Goal: Task Accomplishment & Management: Manage account settings

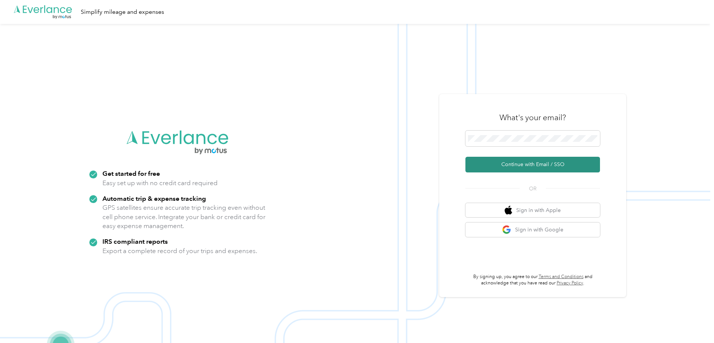
click at [509, 160] on button "Continue with Email / SSO" at bounding box center [532, 165] width 134 height 16
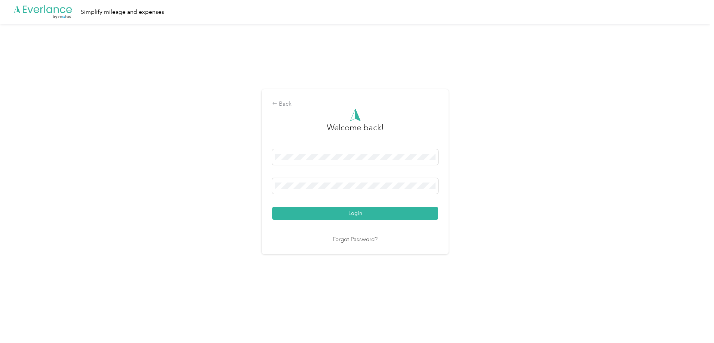
click at [272, 207] on button "Login" at bounding box center [355, 213] width 166 height 13
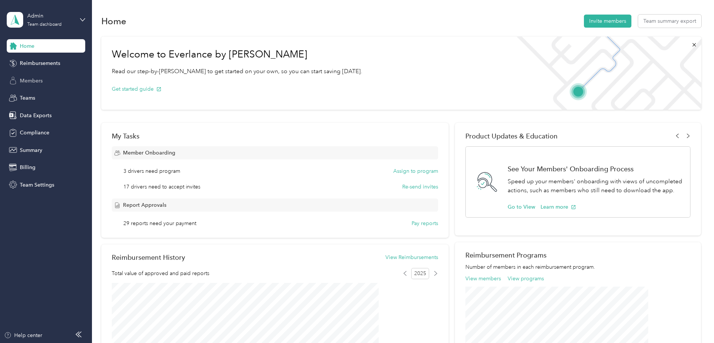
click at [28, 80] on span "Members" at bounding box center [31, 81] width 23 height 8
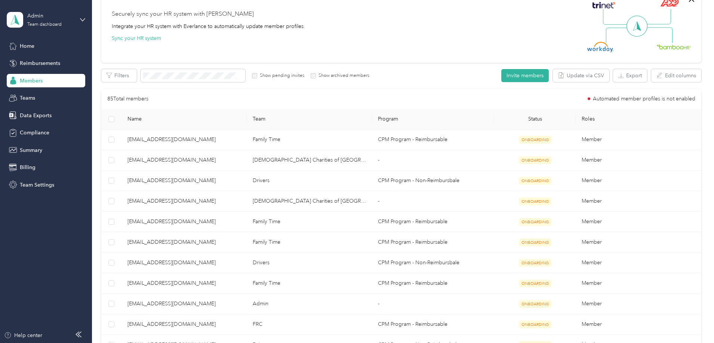
scroll to position [75, 0]
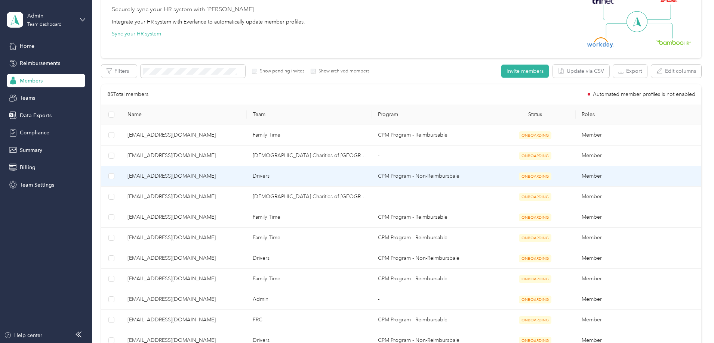
click at [216, 177] on span "[EMAIL_ADDRESS][DOMAIN_NAME]" at bounding box center [183, 176] width 113 height 8
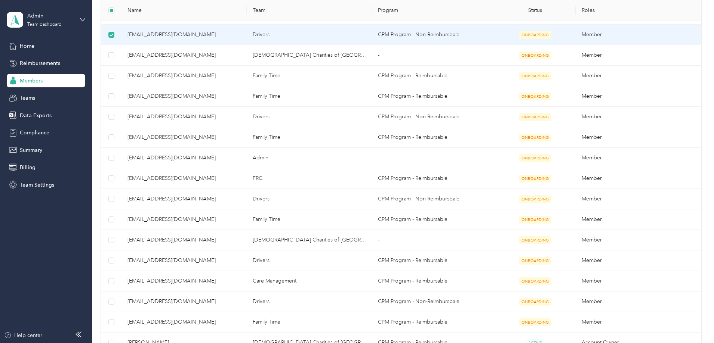
scroll to position [67, 0]
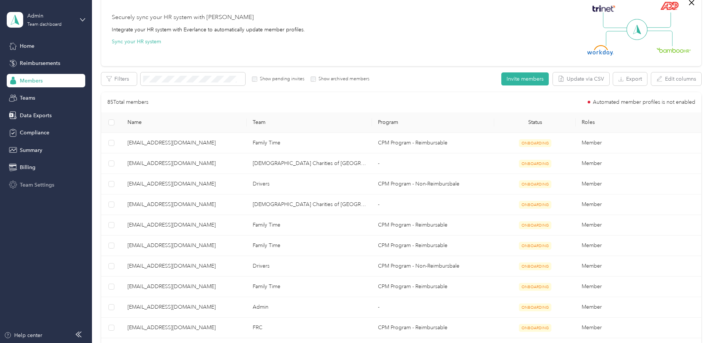
click at [45, 185] on span "Team Settings" at bounding box center [37, 185] width 34 height 8
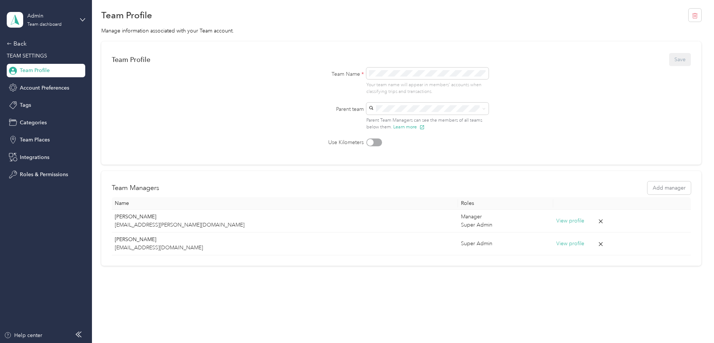
scroll to position [20, 0]
click at [21, 38] on div "Admin Team dashboard Back TEAM SETTINGS Team Profile Account Preferences Tags C…" at bounding box center [46, 91] width 78 height 182
click at [21, 41] on div "Back" at bounding box center [44, 43] width 75 height 9
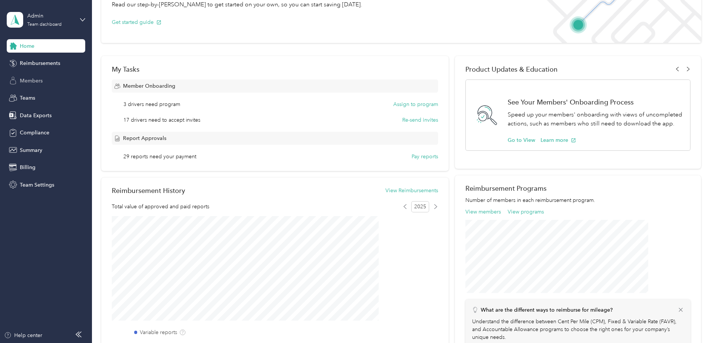
click at [33, 80] on span "Members" at bounding box center [31, 81] width 23 height 8
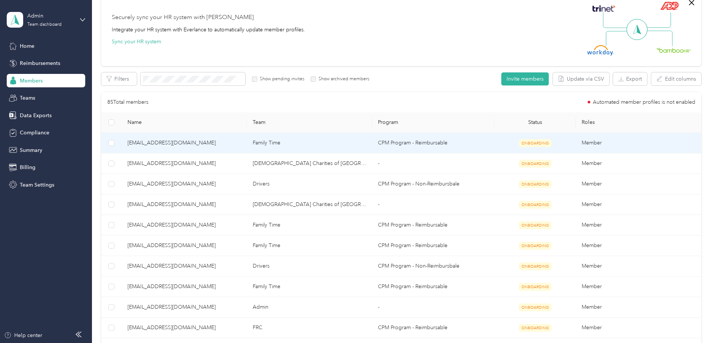
click at [188, 145] on span "[EMAIL_ADDRESS][DOMAIN_NAME]" at bounding box center [183, 143] width 113 height 8
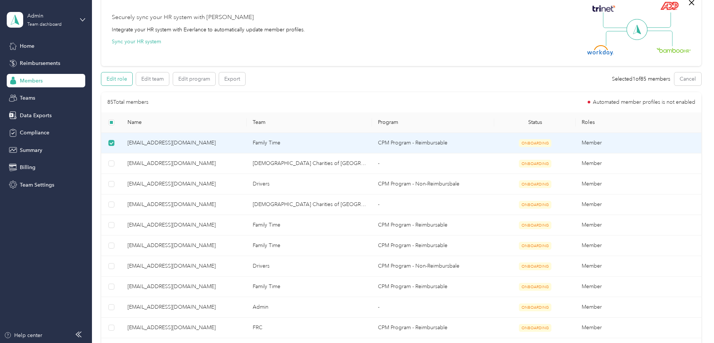
click at [132, 85] on button "Edit role" at bounding box center [116, 78] width 31 height 13
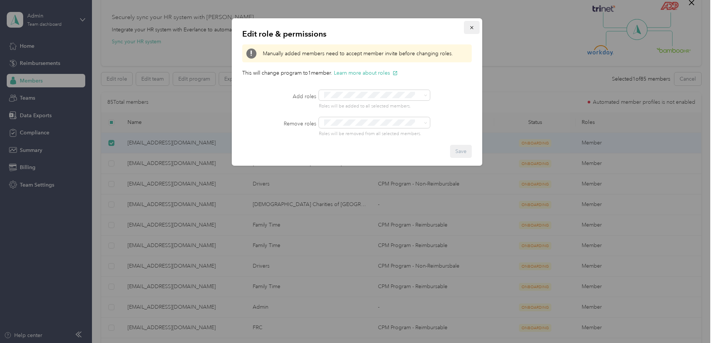
click at [466, 28] on button "button" at bounding box center [472, 27] width 16 height 13
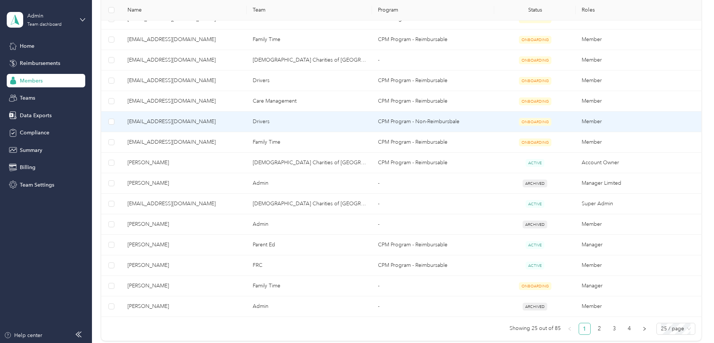
scroll to position [403, 0]
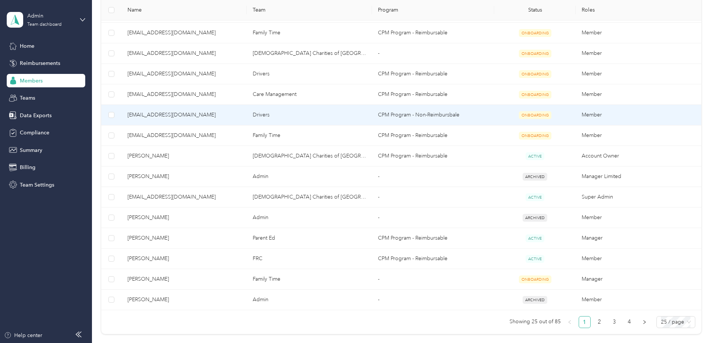
click at [519, 115] on span "ONBOARDING" at bounding box center [535, 115] width 33 height 8
click at [468, 115] on td "CPM Program - Non-Reimbursbale" at bounding box center [433, 115] width 122 height 21
click at [295, 114] on td "Drivers" at bounding box center [309, 115] width 125 height 21
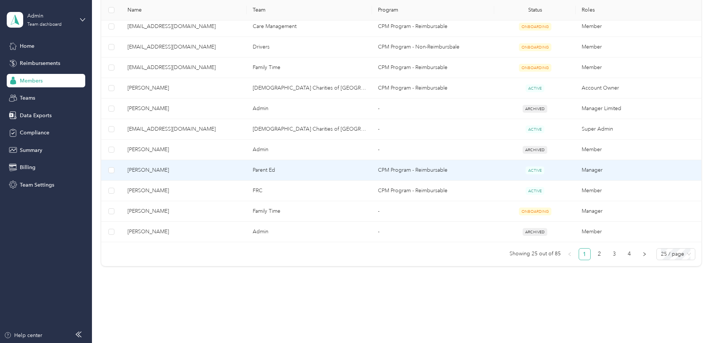
scroll to position [478, 0]
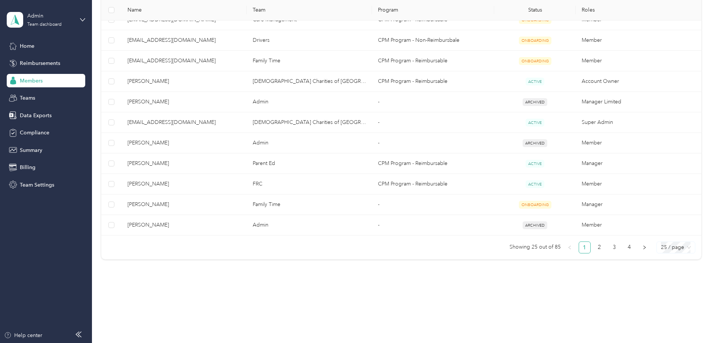
click at [661, 244] on span "25 / page" at bounding box center [676, 247] width 30 height 11
click at [662, 287] on div "100 / page" at bounding box center [675, 286] width 27 height 8
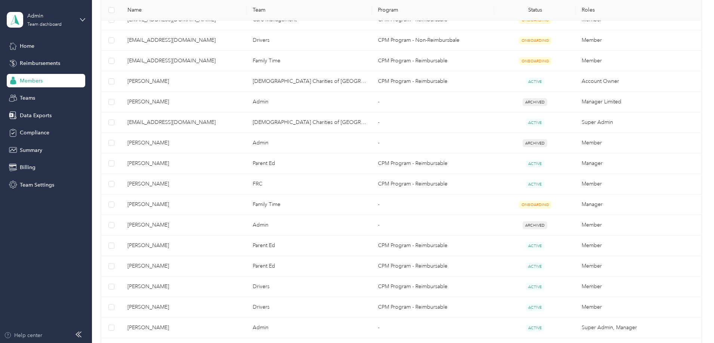
click at [29, 337] on div "Help center" at bounding box center [23, 336] width 38 height 8
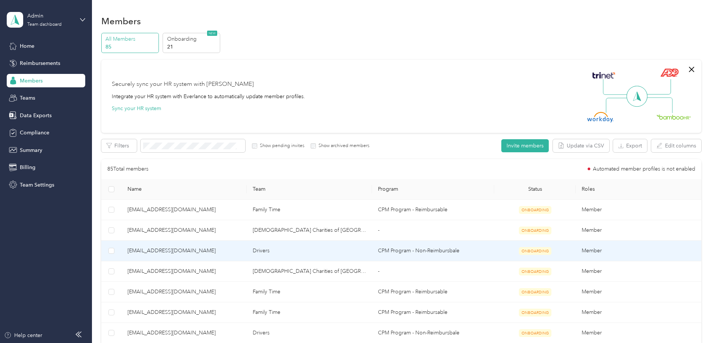
click at [194, 256] on td "[EMAIL_ADDRESS][DOMAIN_NAME]" at bounding box center [183, 251] width 125 height 21
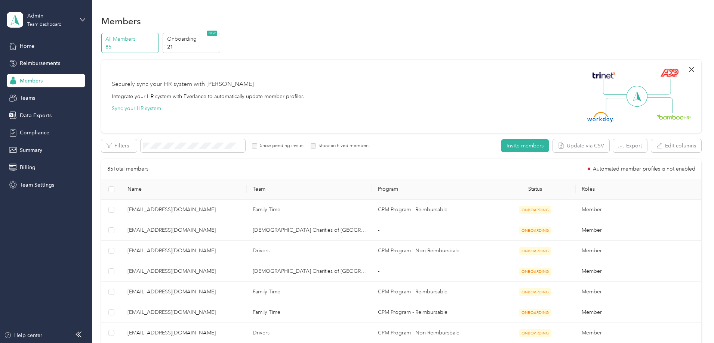
click at [687, 67] on icon "button" at bounding box center [691, 69] width 9 height 9
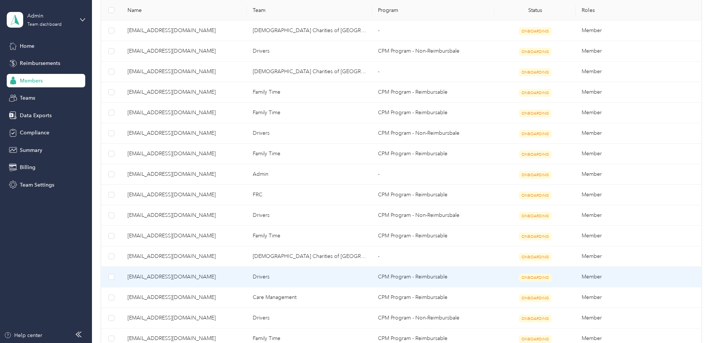
scroll to position [149, 0]
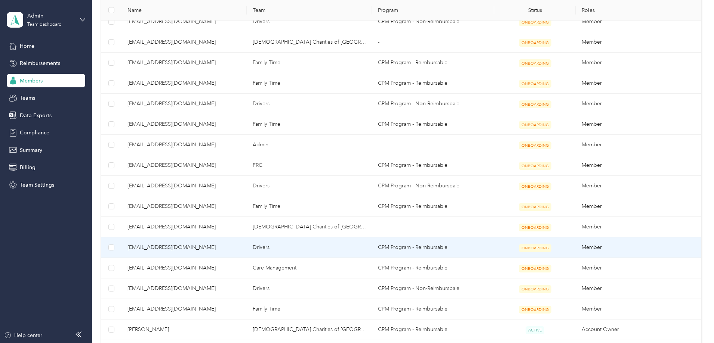
click at [187, 247] on span "[EMAIL_ADDRESS][DOMAIN_NAME]" at bounding box center [183, 248] width 113 height 8
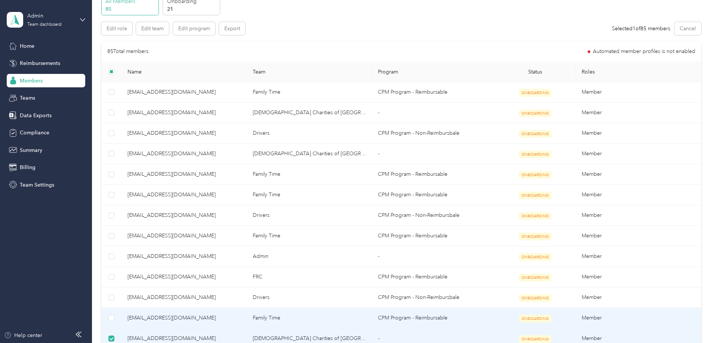
scroll to position [0, 0]
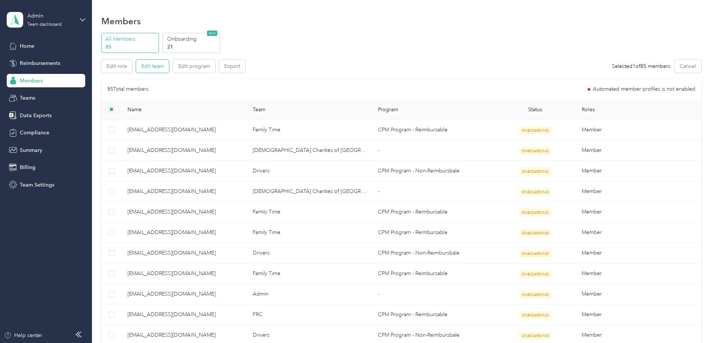
click at [169, 69] on button "Edit team" at bounding box center [152, 66] width 33 height 13
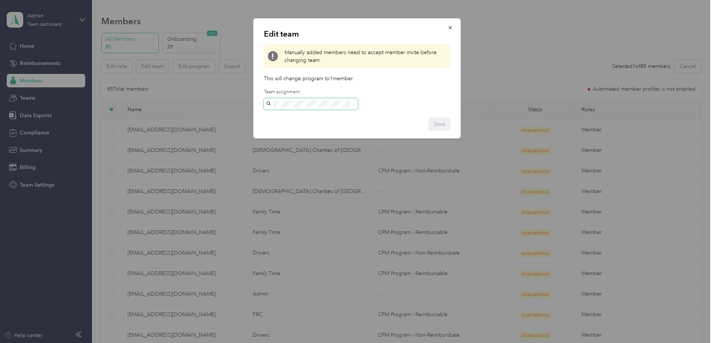
click at [352, 102] on span at bounding box center [353, 104] width 3 height 6
click at [453, 29] on button "button" at bounding box center [450, 27] width 16 height 13
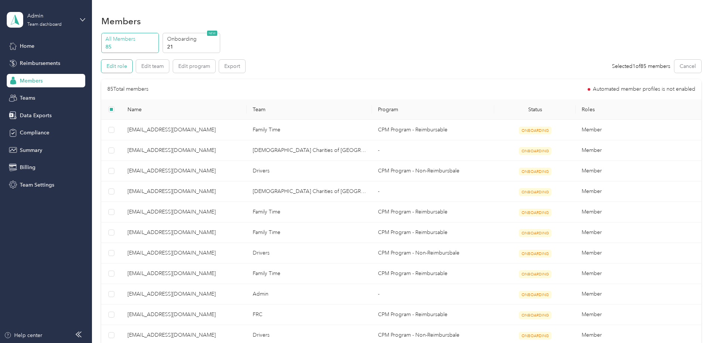
click at [132, 67] on button "Edit role" at bounding box center [116, 66] width 31 height 13
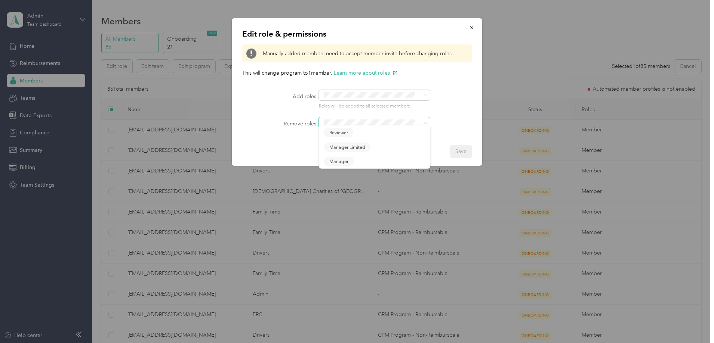
click at [403, 126] on span at bounding box center [369, 123] width 96 height 8
drag, startPoint x: 439, startPoint y: 102, endPoint x: 471, endPoint y: 43, distance: 67.4
click at [439, 102] on div "Roles will be added to all selected members." at bounding box center [386, 100] width 134 height 20
click at [472, 28] on icon "button" at bounding box center [471, 27] width 5 height 5
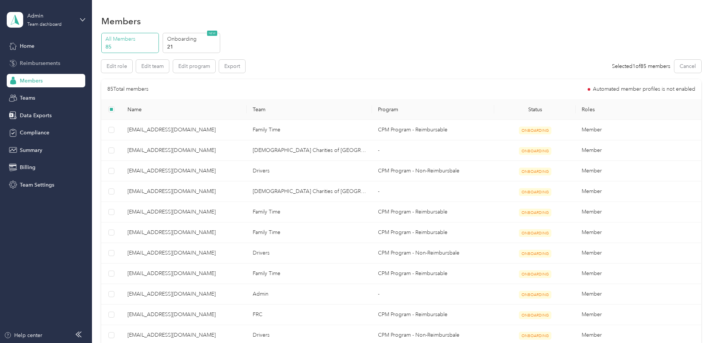
click at [39, 57] on div "Reimbursements" at bounding box center [46, 63] width 78 height 13
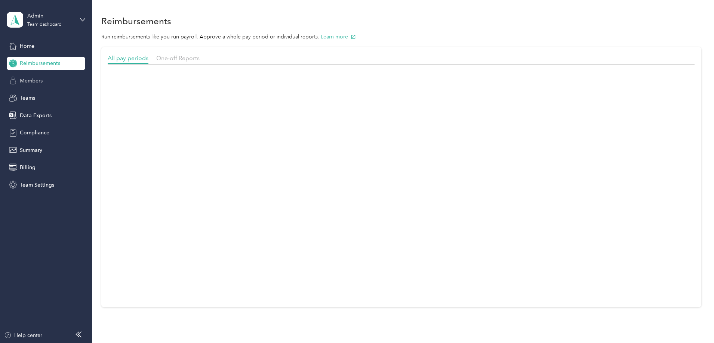
click at [38, 74] on div "Members" at bounding box center [46, 80] width 78 height 13
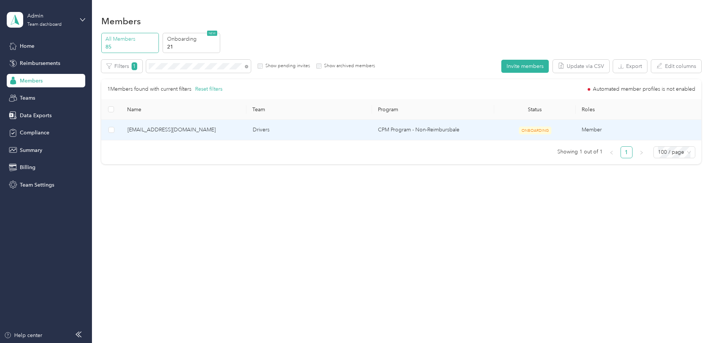
click at [208, 129] on span "[EMAIL_ADDRESS][DOMAIN_NAME]" at bounding box center [183, 130] width 113 height 8
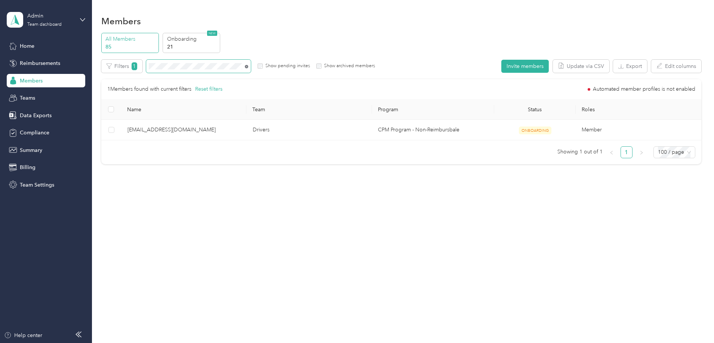
click at [248, 66] on icon at bounding box center [246, 66] width 3 height 3
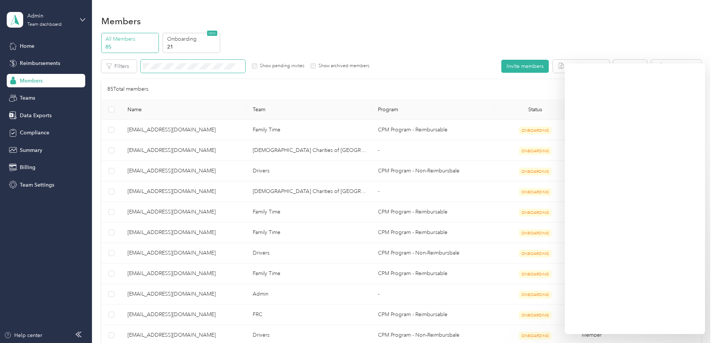
click at [33, 79] on span "Members" at bounding box center [31, 81] width 23 height 8
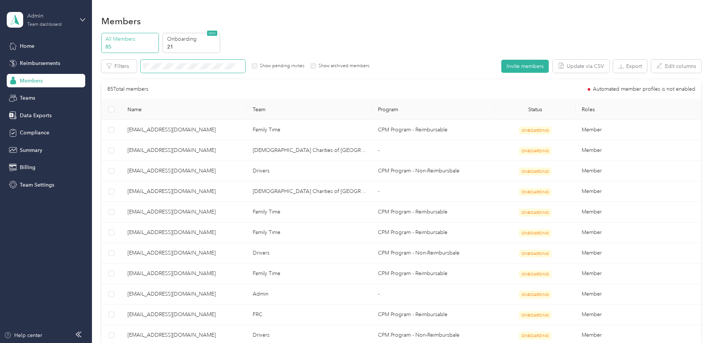
click at [61, 17] on div "Admin" at bounding box center [50, 16] width 47 height 8
click at [35, 102] on div "You’re signed in as [EMAIL_ADDRESS][DOMAIN_NAME] Team dashboard Personal dashbo…" at bounding box center [85, 68] width 157 height 76
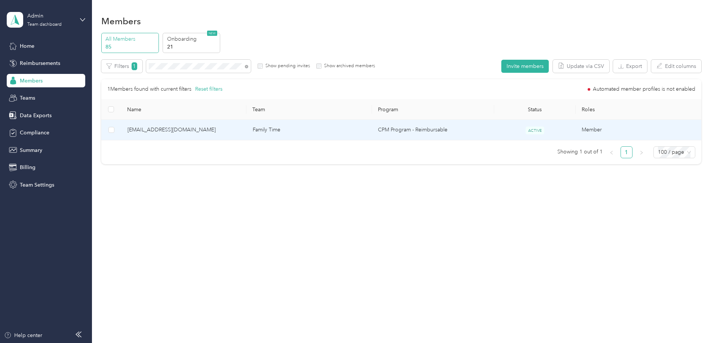
click at [219, 129] on span "[EMAIL_ADDRESS][DOMAIN_NAME]" at bounding box center [183, 130] width 113 height 8
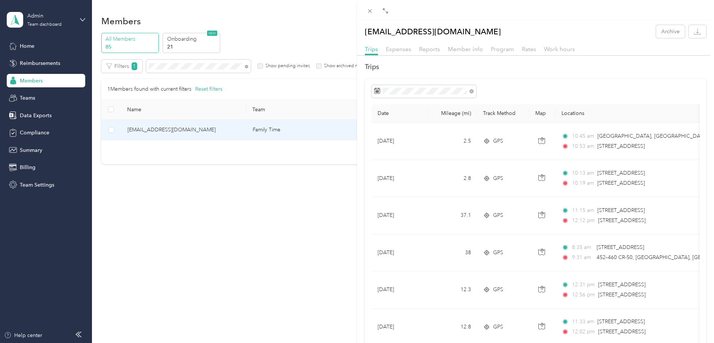
click at [364, 343] on div "Drag to resize Click to close [EMAIL_ADDRESS][DOMAIN_NAME] Archive Trips Expens…" at bounding box center [355, 343] width 710 height 0
click at [369, 11] on icon at bounding box center [370, 11] width 6 height 6
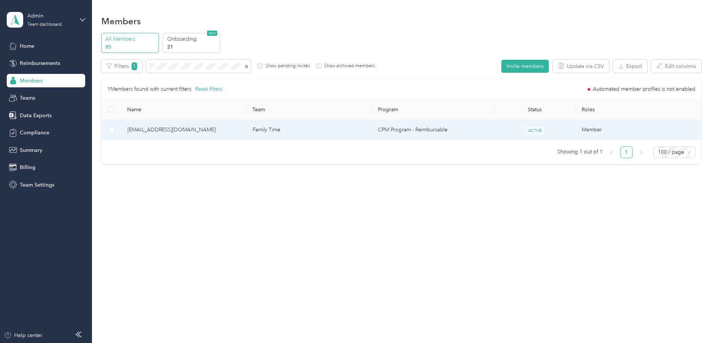
click at [304, 139] on td "Family Time" at bounding box center [309, 130] width 125 height 21
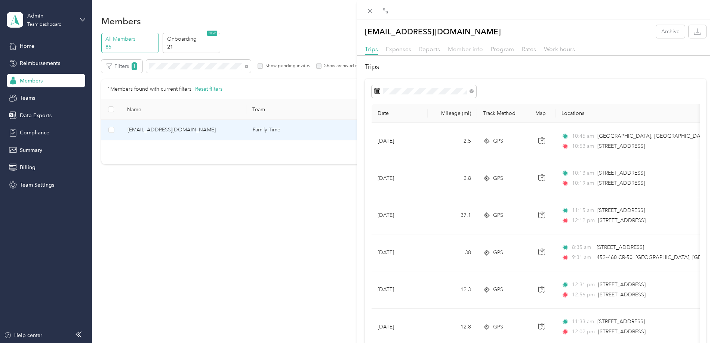
click at [464, 47] on span "Member info" at bounding box center [465, 49] width 35 height 7
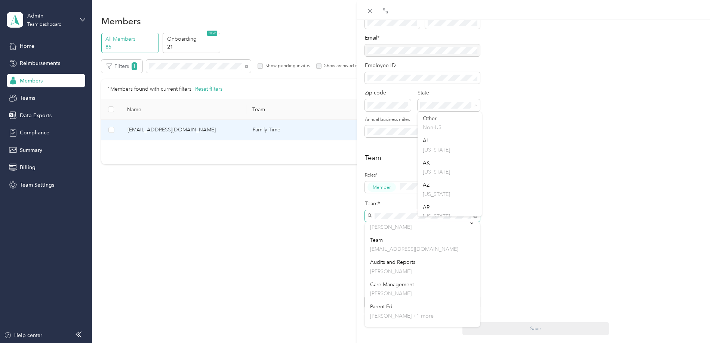
scroll to position [72, 0]
click at [535, 257] on div "Team Roles* Member Team* Team Manager [PERSON_NAME]" at bounding box center [535, 207] width 341 height 108
click at [371, 9] on icon at bounding box center [370, 11] width 6 height 6
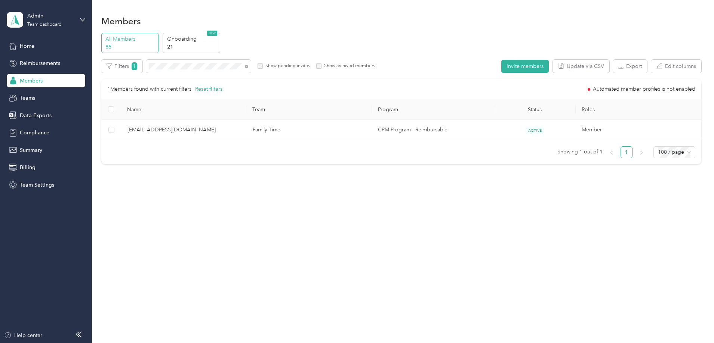
click at [251, 61] on span at bounding box center [198, 66] width 105 height 13
click at [248, 66] on icon at bounding box center [246, 66] width 3 height 3
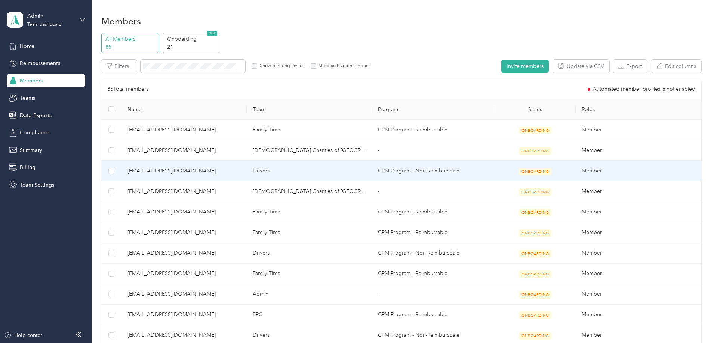
click at [216, 174] on span "[EMAIL_ADDRESS][DOMAIN_NAME]" at bounding box center [183, 171] width 113 height 8
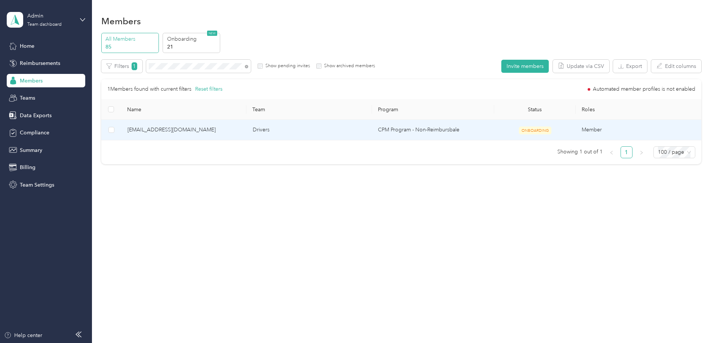
click at [337, 130] on td "Drivers" at bounding box center [309, 130] width 125 height 21
click at [337, 131] on td "Drivers" at bounding box center [309, 130] width 125 height 21
click at [334, 130] on td "Drivers" at bounding box center [309, 130] width 125 height 21
click at [338, 130] on td "Drivers" at bounding box center [309, 130] width 125 height 21
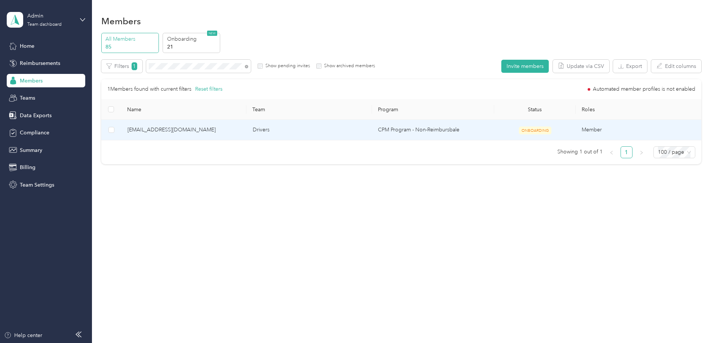
click at [338, 130] on td "Drivers" at bounding box center [309, 130] width 125 height 21
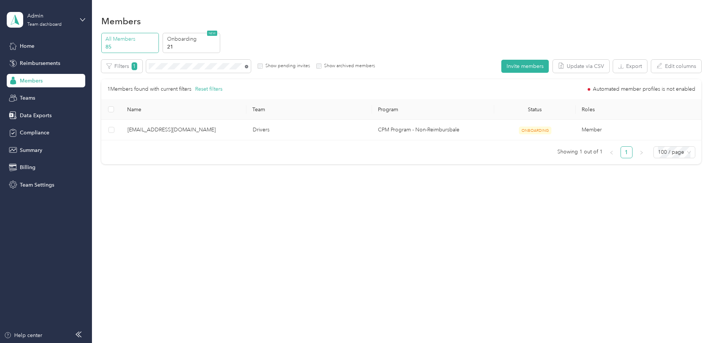
click at [248, 68] on icon at bounding box center [246, 66] width 3 height 3
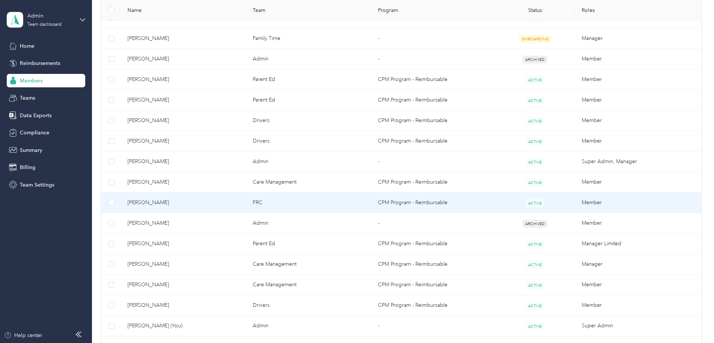
scroll to position [598, 0]
